Goal: Find specific page/section: Find specific page/section

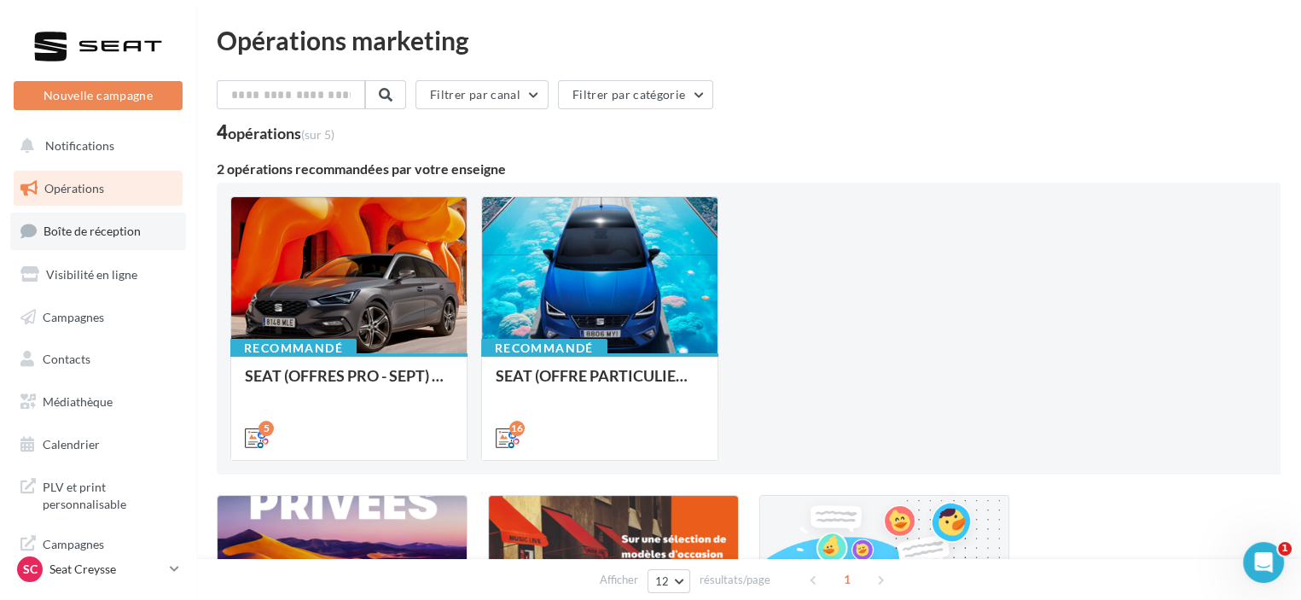
click at [135, 233] on span "Boîte de réception" at bounding box center [92, 231] width 97 height 15
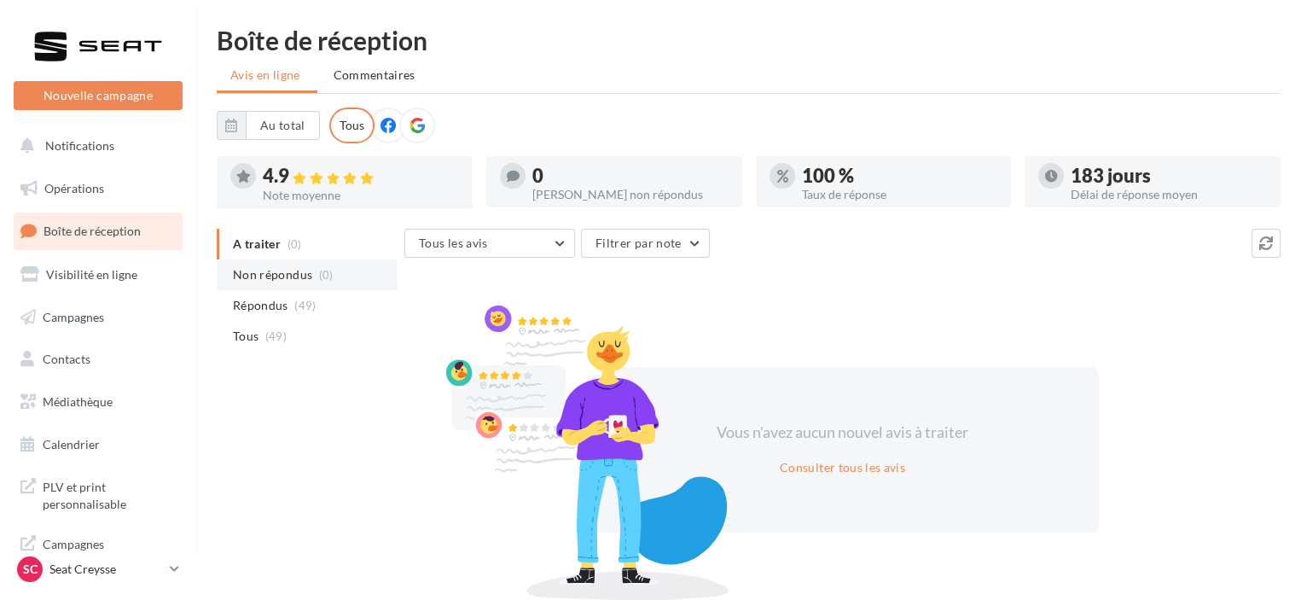
click at [313, 282] on li "Non répondus (0)" at bounding box center [307, 274] width 181 height 31
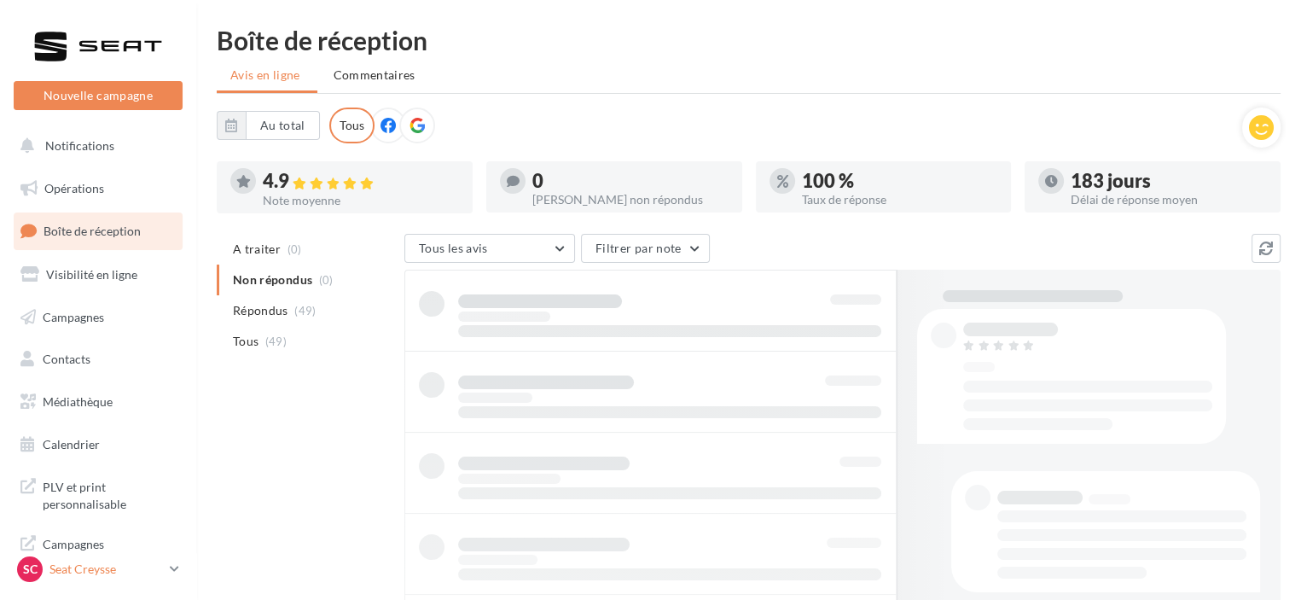
click at [114, 571] on p "Seat Creysse" at bounding box center [105, 568] width 113 height 17
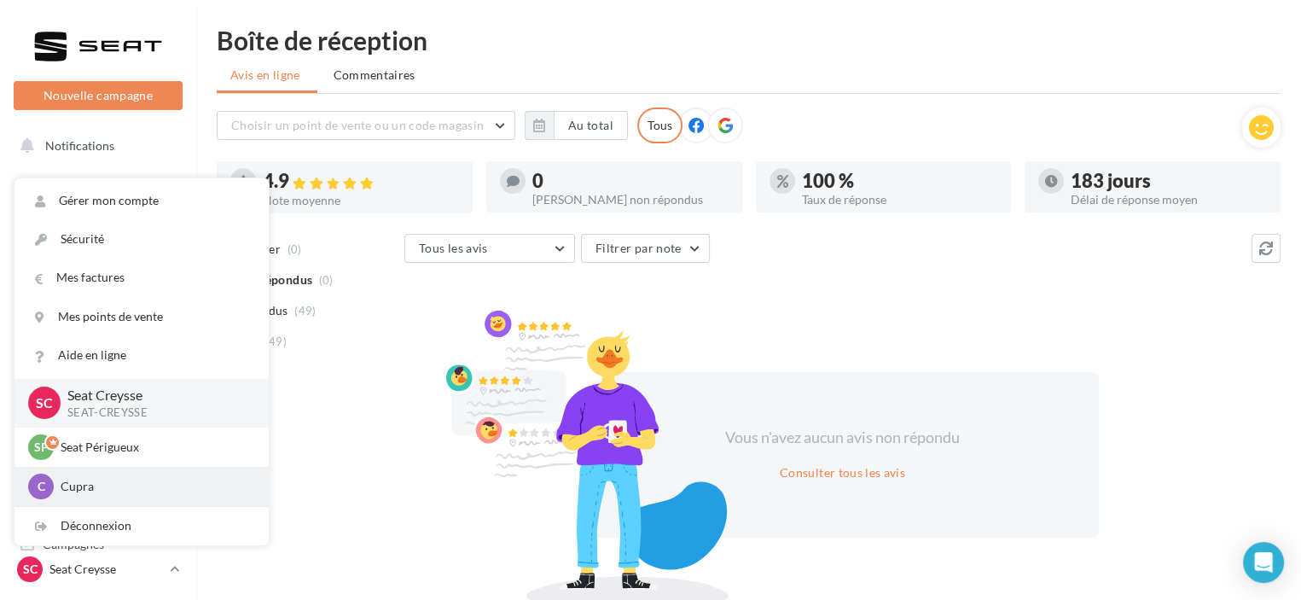
click at [140, 480] on p "Cupra" at bounding box center [155, 486] width 188 height 17
